Goal: Task Accomplishment & Management: Use online tool/utility

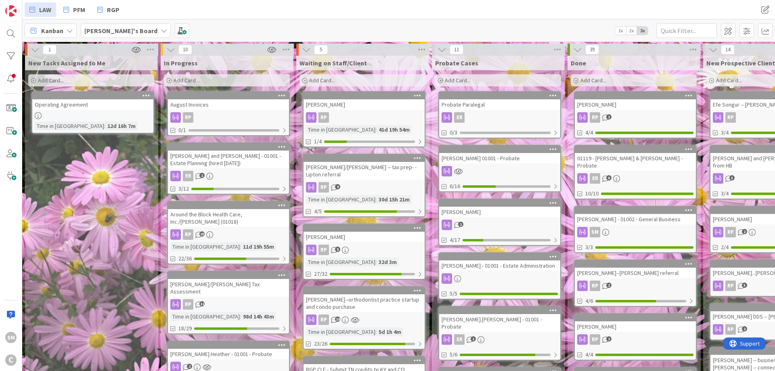
click at [88, 78] on div "Add Card..." at bounding box center [91, 80] width 126 height 12
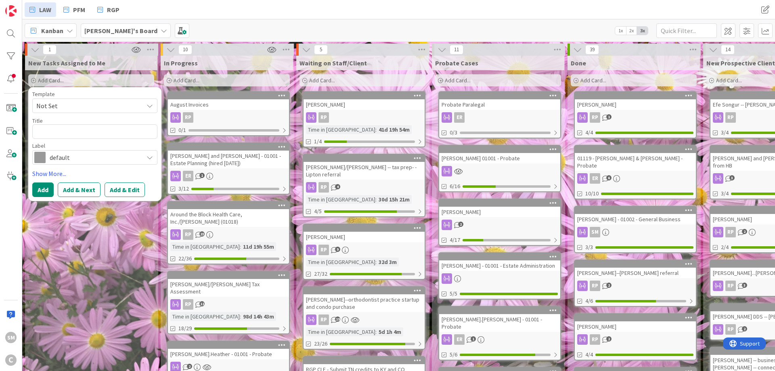
type textarea "x"
type textarea "R"
type textarea "x"
type textarea "Ro"
type textarea "x"
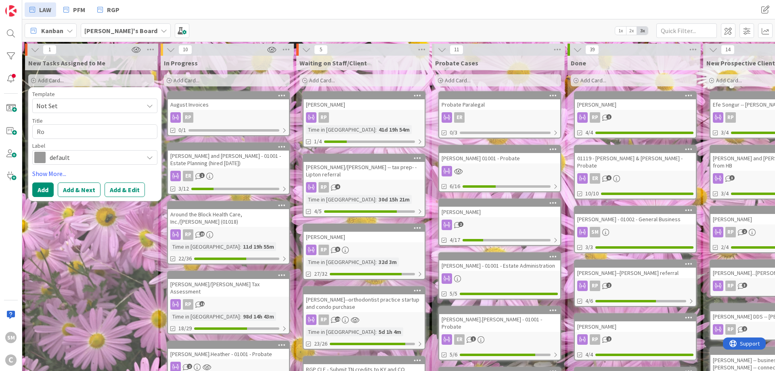
type textarea "Ros"
type textarea "x"
type textarea "[PERSON_NAME]"
type textarea "x"
type textarea "[PERSON_NAME]"
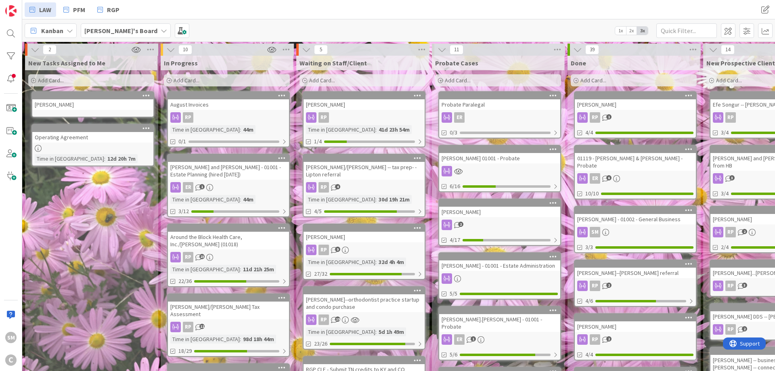
click at [125, 104] on div "[PERSON_NAME]" at bounding box center [92, 104] width 121 height 10
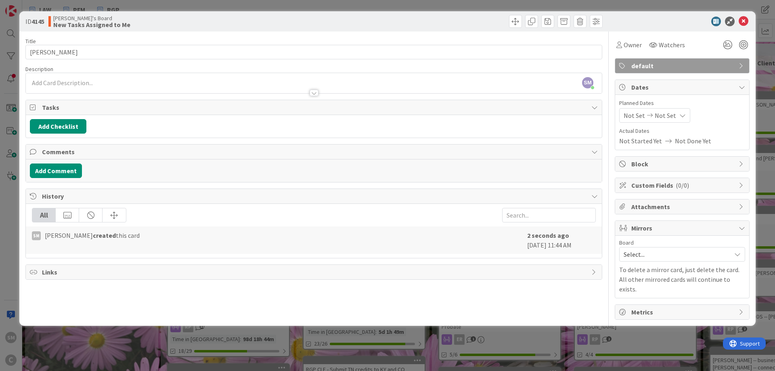
click at [131, 79] on div at bounding box center [314, 85] width 576 height 17
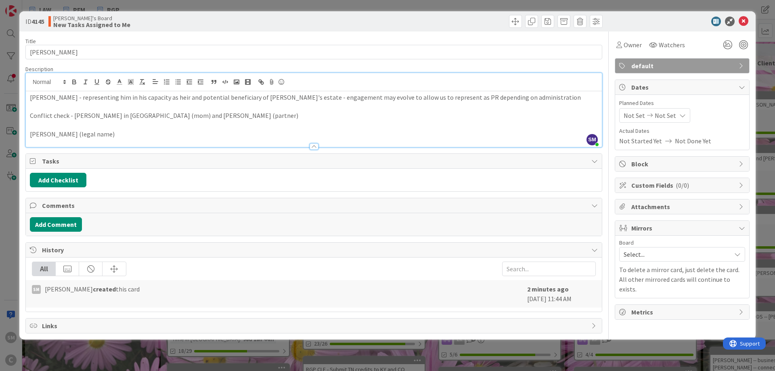
click at [605, 114] on div "Title 5 / 128 [PERSON_NAME] Description SM [PERSON_NAME] joined 3 m ago [PERSON…" at bounding box center [387, 182] width 724 height 302
click at [745, 21] on icon at bounding box center [744, 22] width 10 height 10
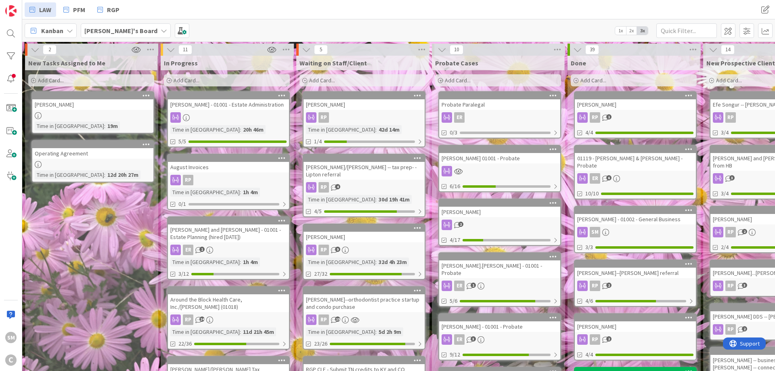
click at [230, 113] on div at bounding box center [228, 117] width 121 height 10
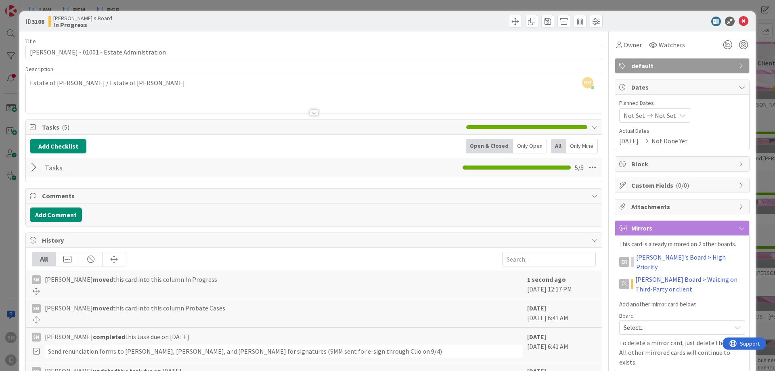
click at [37, 167] on div at bounding box center [35, 167] width 10 height 15
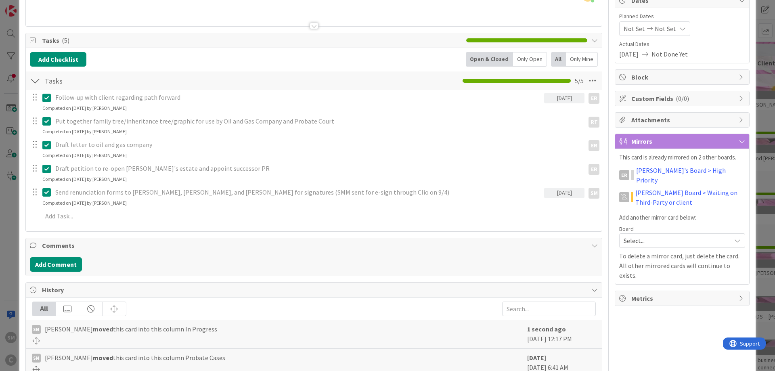
scroll to position [97, 0]
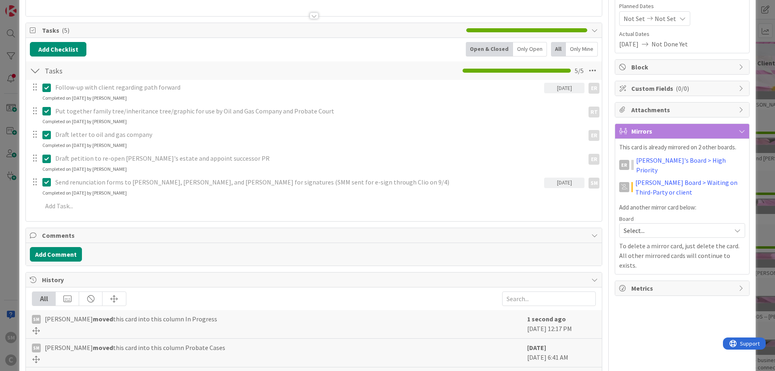
click at [147, 196] on div "Send renunciation forms to [PERSON_NAME], [PERSON_NAME], and [PERSON_NAME] for …" at bounding box center [313, 185] width 575 height 21
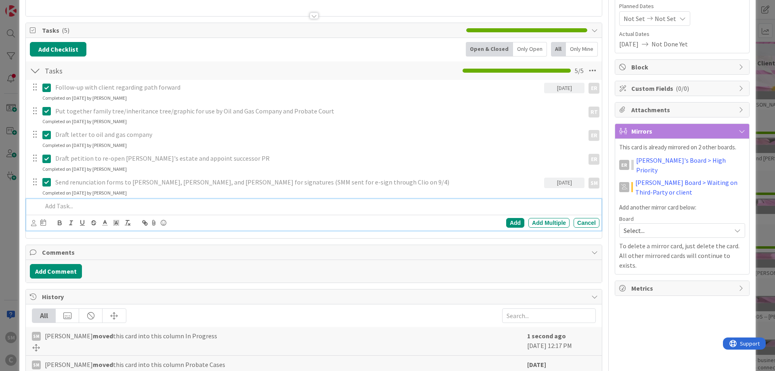
click at [146, 210] on p at bounding box center [319, 205] width 554 height 9
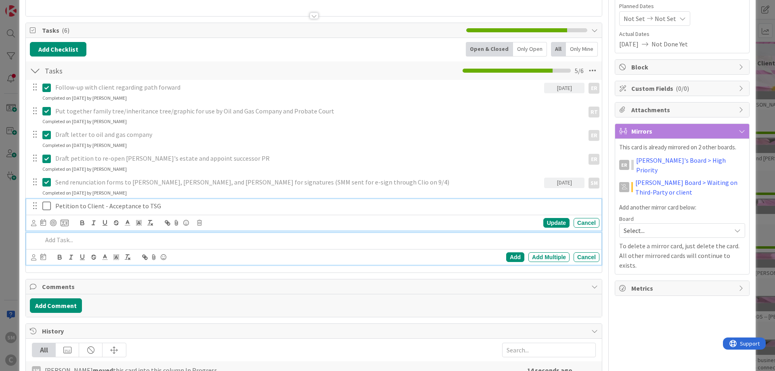
click at [171, 206] on p "Petition to Client - Acceptance to TSG" at bounding box center [325, 205] width 541 height 9
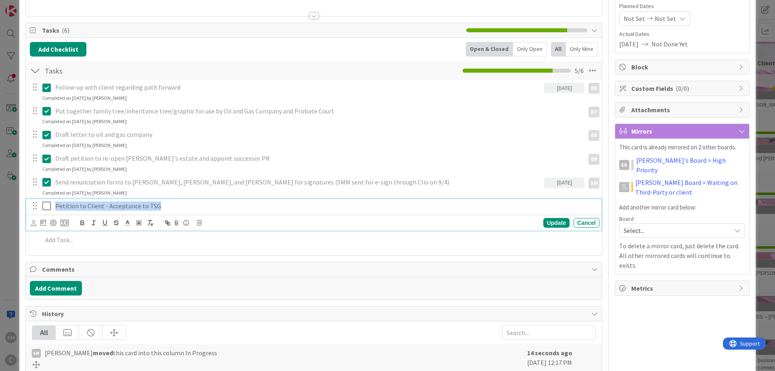
drag, startPoint x: 177, startPoint y: 210, endPoint x: 52, endPoint y: 207, distance: 125.2
click at [52, 207] on div "Petition to Client - Acceptance to TSG" at bounding box center [325, 206] width 547 height 14
click at [84, 204] on p "Send Petition to [PERSON_NAME] for Esign; Send Acceptance to TSG for Esign" at bounding box center [325, 205] width 541 height 9
click at [35, 224] on icon at bounding box center [33, 223] width 5 height 6
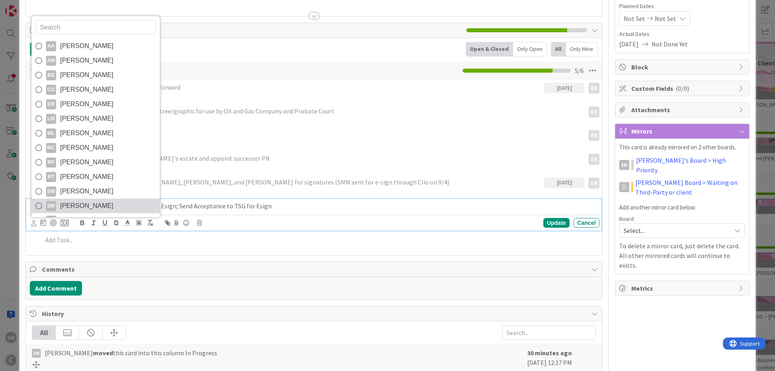
click at [77, 204] on span "[PERSON_NAME]" at bounding box center [86, 206] width 53 height 12
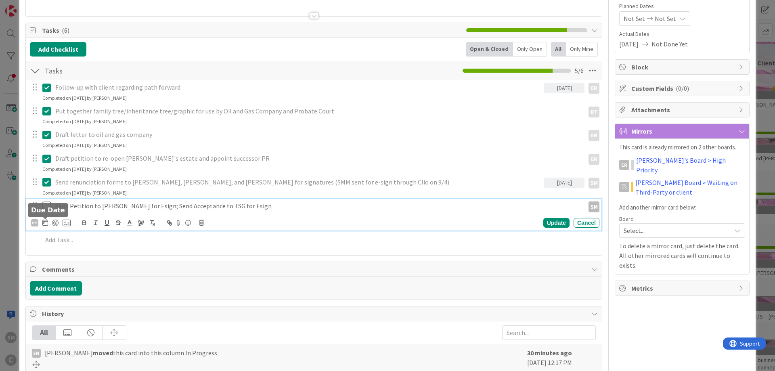
click at [46, 223] on icon at bounding box center [45, 222] width 6 height 6
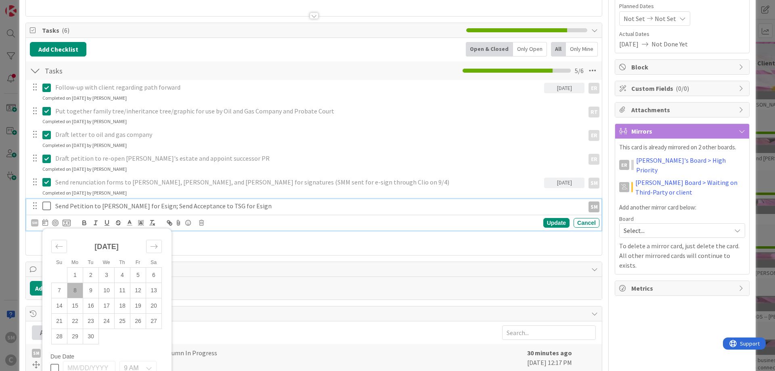
click at [78, 292] on td "8" at bounding box center [75, 290] width 16 height 15
type input "[DATE]"
click at [558, 221] on div "Update" at bounding box center [556, 223] width 26 height 10
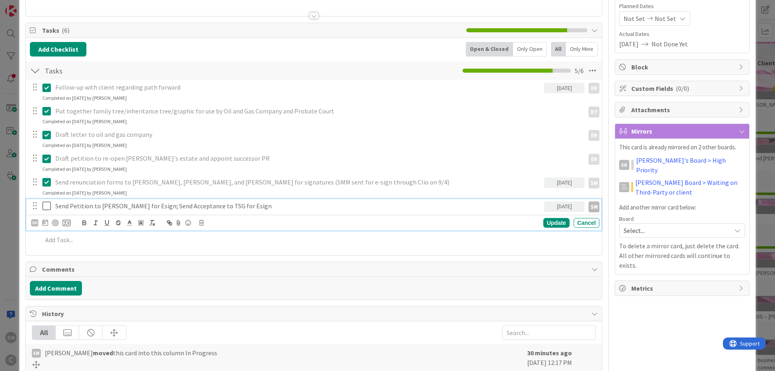
click at [48, 208] on icon at bounding box center [46, 206] width 8 height 10
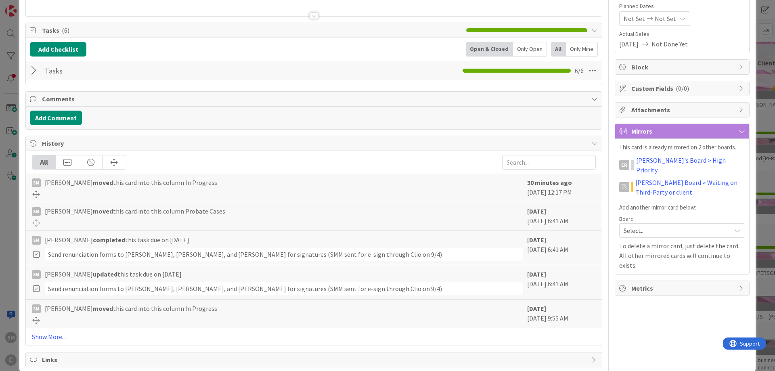
scroll to position [0, 0]
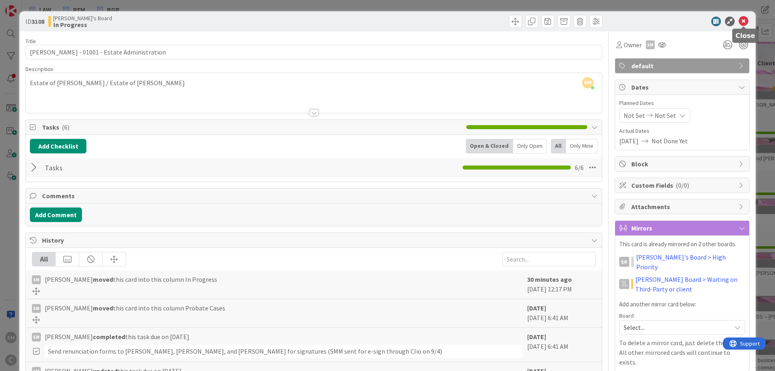
click at [742, 17] on icon at bounding box center [744, 22] width 10 height 10
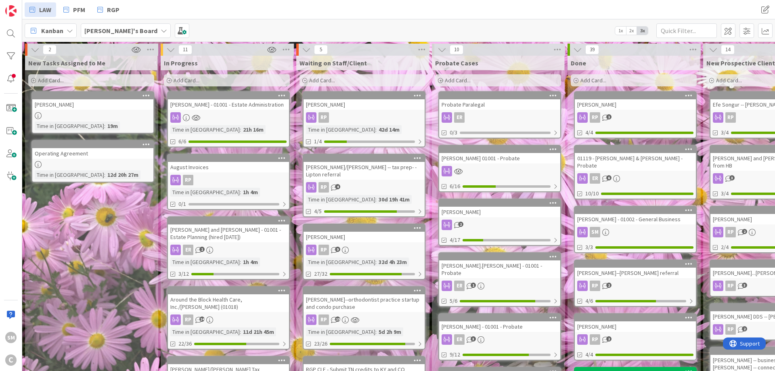
drag, startPoint x: 66, startPoint y: 249, endPoint x: 190, endPoint y: 153, distance: 156.5
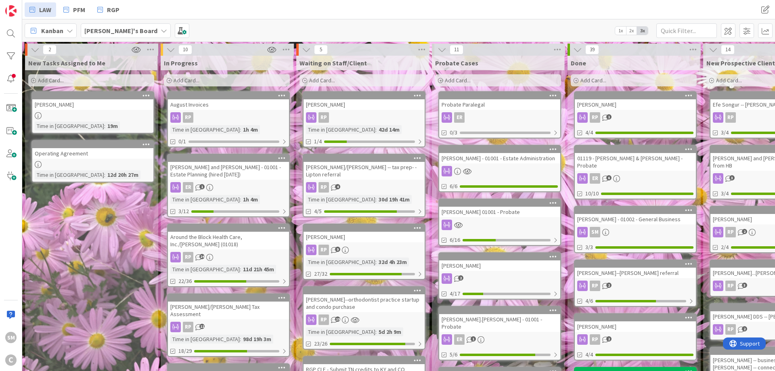
click at [683, 34] on input "text" at bounding box center [686, 30] width 61 height 15
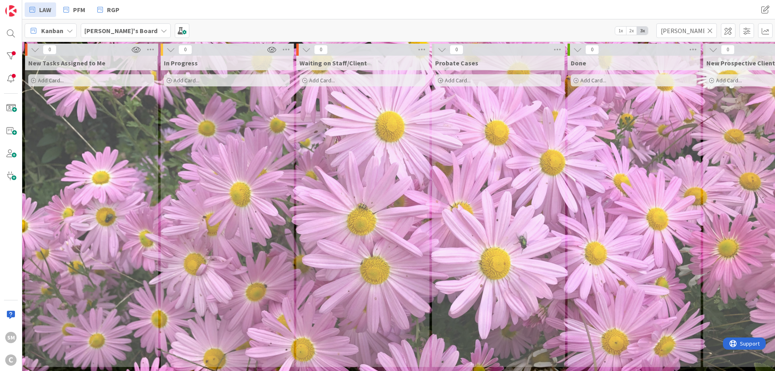
drag, startPoint x: 616, startPoint y: 174, endPoint x: 374, endPoint y: 186, distance: 242.1
click at [693, 26] on input "[PERSON_NAME]" at bounding box center [686, 30] width 61 height 15
type input "huok"
click at [711, 30] on icon at bounding box center [710, 30] width 6 height 7
click at [491, 10] on div "LAW PFM RGP LAW PFM RGP" at bounding box center [398, 9] width 753 height 19
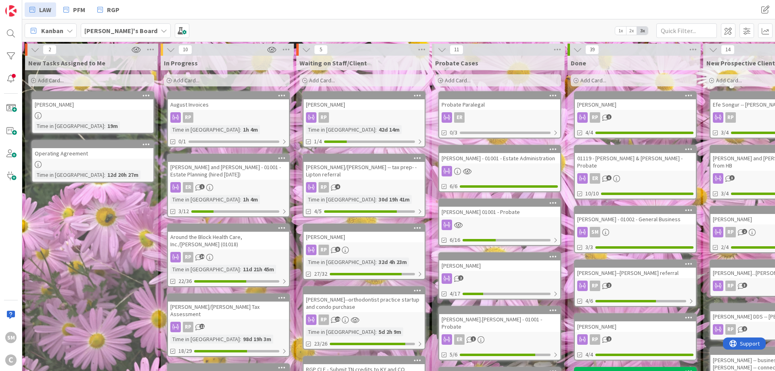
click at [126, 30] on b "[PERSON_NAME]'s Board" at bounding box center [120, 31] width 73 height 8
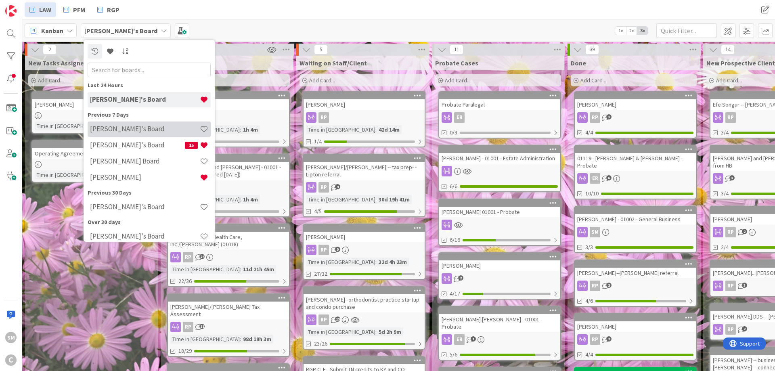
click at [133, 132] on h4 "[PERSON_NAME]'s Board" at bounding box center [145, 129] width 110 height 8
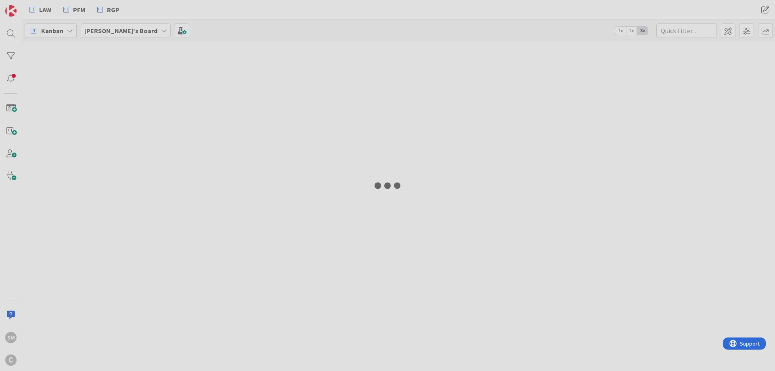
type input "[PERSON_NAME]"
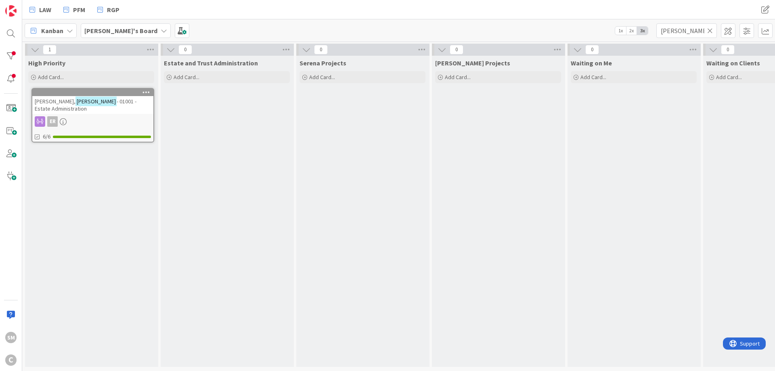
click at [711, 30] on icon at bounding box center [710, 30] width 6 height 7
click at [682, 30] on input "text" at bounding box center [686, 30] width 61 height 15
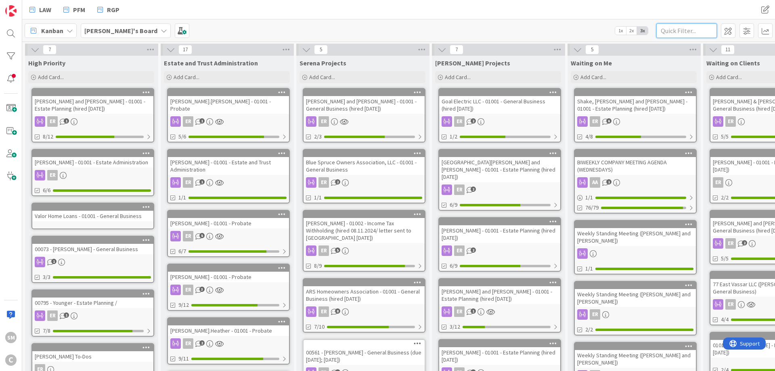
type input "j"
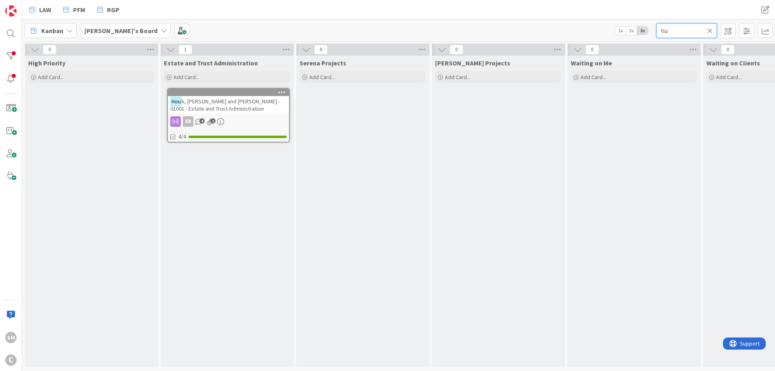
type input "h"
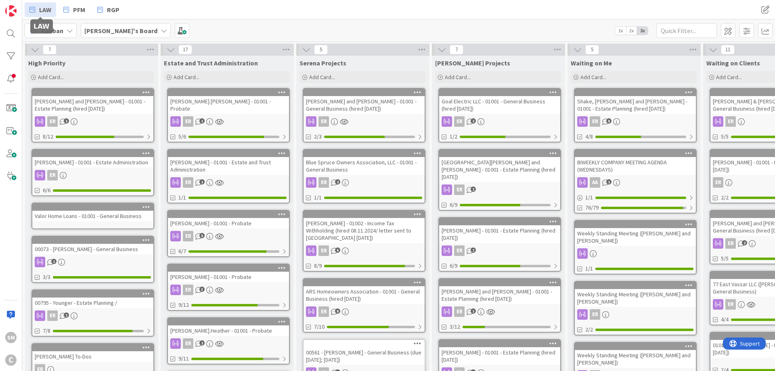
click at [44, 5] on span "LAW" at bounding box center [45, 10] width 12 height 10
